Goal: Navigation & Orientation: Go to known website

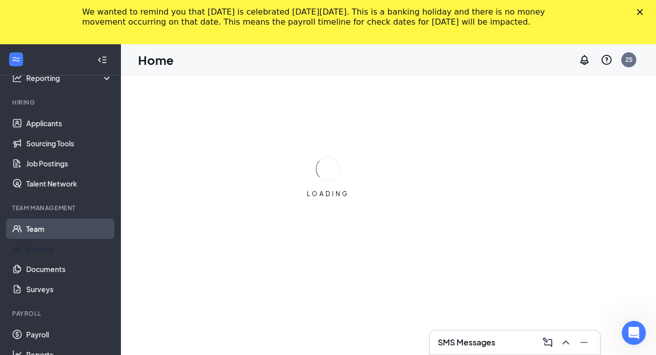
scroll to position [79, 0]
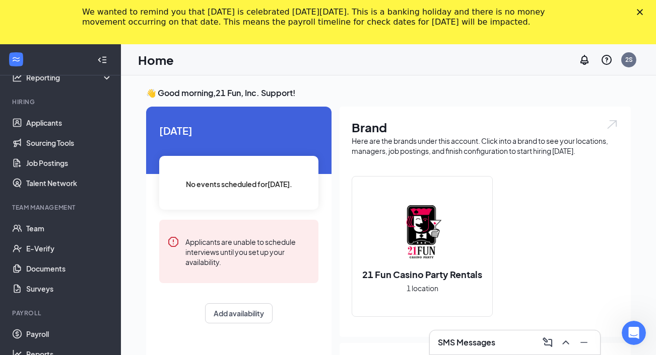
click at [642, 12] on polygon "Close" at bounding box center [639, 12] width 6 height 6
